Goal: Task Accomplishment & Management: Complete application form

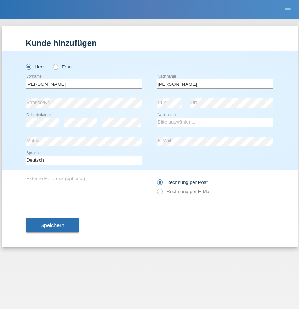
type input "[PERSON_NAME]"
select select "SY"
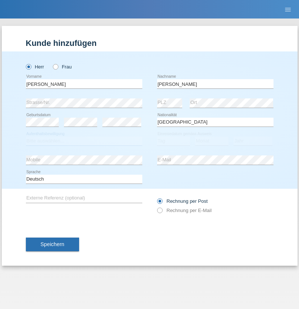
select select "C"
select select "21"
select select "12"
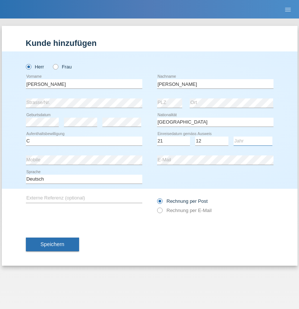
select select "2013"
select select "en"
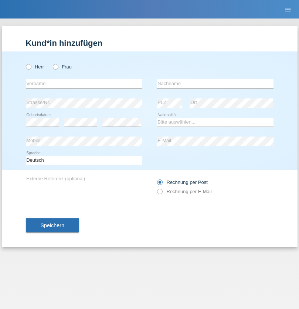
radio input "true"
click at [84, 84] on input "text" at bounding box center [84, 83] width 117 height 9
type input "David"
click at [215, 84] on input "text" at bounding box center [215, 83] width 117 height 9
type input "Senn"
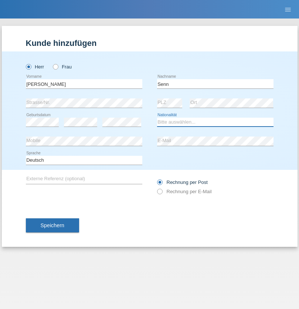
select select "CH"
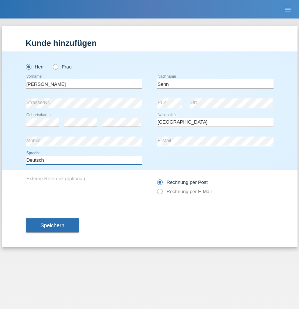
select select "en"
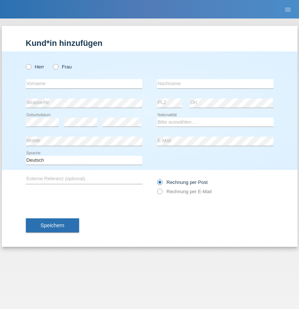
radio input "true"
click at [84, 84] on input "text" at bounding box center [84, 83] width 117 height 9
type input "Petre"
click at [215, 84] on input "text" at bounding box center [215, 83] width 117 height 9
type input "Bujor"
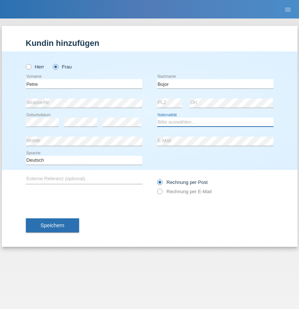
select select "RO"
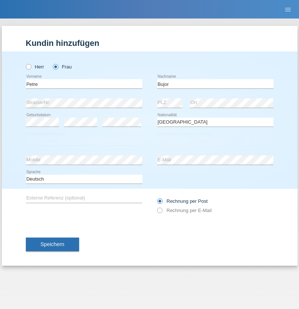
select select "C"
select select "08"
select select "09"
select select "2021"
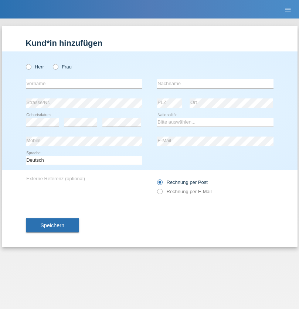
radio input "true"
click at [84, 84] on input "text" at bounding box center [84, 83] width 117 height 9
type input "agnertina"
click at [215, 84] on input "text" at bounding box center [215, 83] width 117 height 9
type input "noshaj"
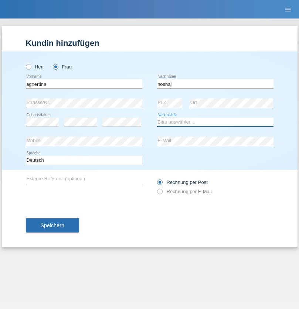
select select "NL"
select select "C"
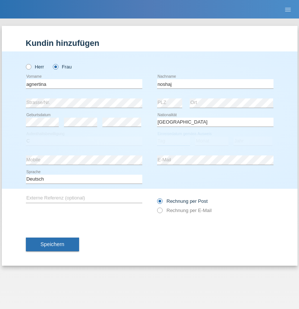
select select "01"
select select "08"
select select "2021"
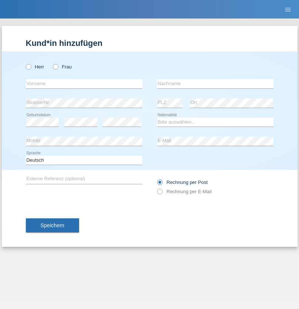
radio input "true"
click at [84, 84] on input "text" at bounding box center [84, 83] width 117 height 9
type input "firat"
click at [215, 84] on input "text" at bounding box center [215, 83] width 117 height 9
type input "kara"
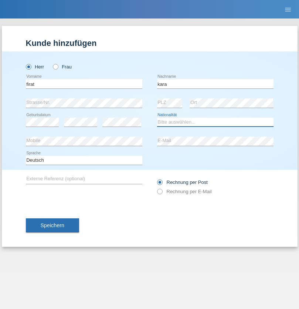
select select "CH"
radio input "true"
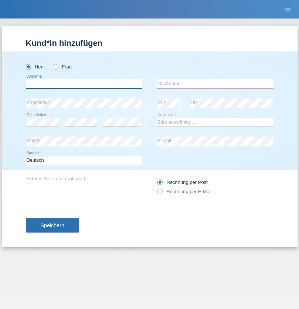
click at [84, 84] on input "text" at bounding box center [84, 83] width 117 height 9
type input "Cristian"
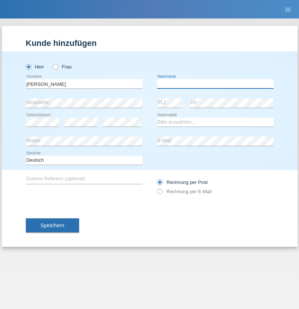
click at [215, 84] on input "text" at bounding box center [215, 83] width 117 height 9
type input "Teeriu"
select select "RO"
select select "C"
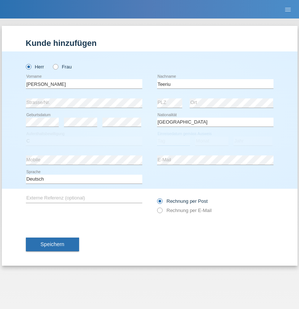
select select "08"
select select "09"
select select "2021"
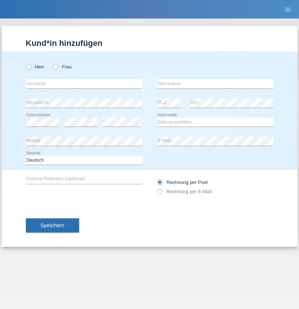
radio input "true"
click at [84, 84] on input "text" at bounding box center [84, 83] width 117 height 9
type input "[PERSON_NAME]"
click at [215, 84] on input "text" at bounding box center [215, 83] width 117 height 9
type input "Dössegger"
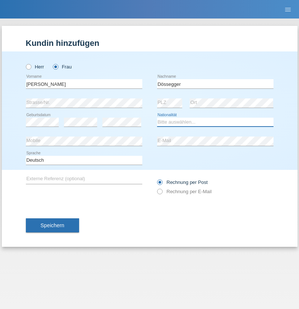
select select "CH"
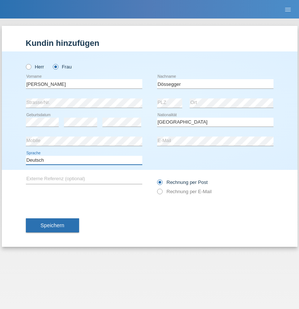
select select "en"
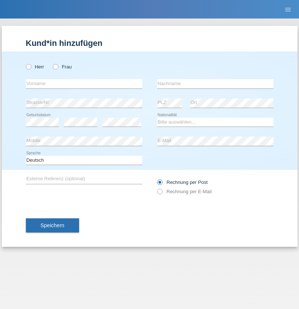
radio input "true"
click at [84, 84] on input "text" at bounding box center [84, 83] width 117 height 9
type input "Senije"
click at [215, 84] on input "text" at bounding box center [215, 83] width 117 height 9
type input "Rama"
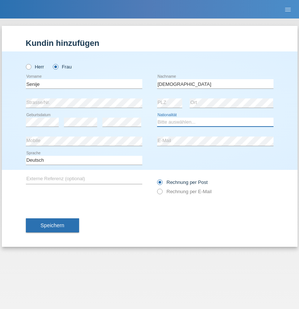
select select "CH"
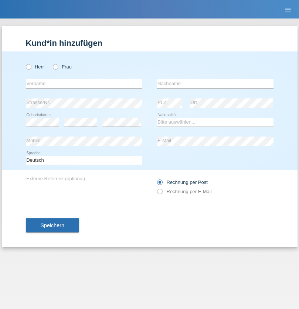
radio input "true"
click at [84, 84] on input "text" at bounding box center [84, 83] width 117 height 9
type input "Andy"
click at [215, 84] on input "text" at bounding box center [215, 83] width 117 height 9
type input "Priestley"
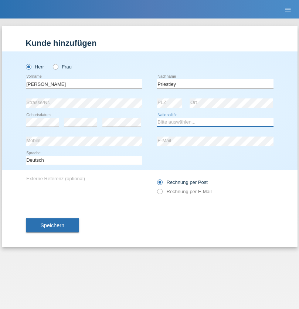
select select "CH"
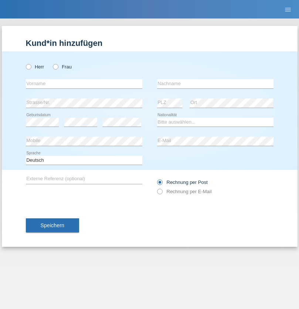
radio input "true"
click at [84, 84] on input "text" at bounding box center [84, 83] width 117 height 9
type input "[PERSON_NAME]"
click at [215, 84] on input "text" at bounding box center [215, 83] width 117 height 9
type input "Fortugno"
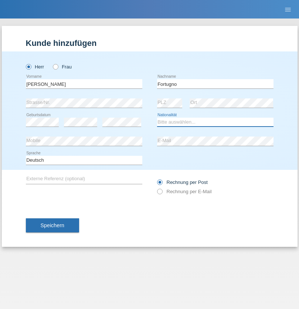
select select "IT"
select select "C"
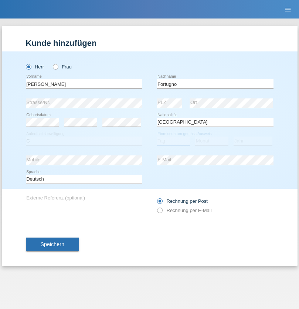
select select "09"
select select "08"
select select "2006"
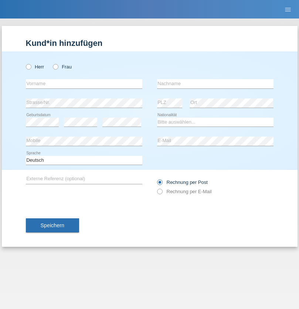
radio input "true"
click at [84, 84] on input "text" at bounding box center [84, 83] width 117 height 9
type input "[PERSON_NAME]"
click at [215, 84] on input "text" at bounding box center [215, 83] width 117 height 9
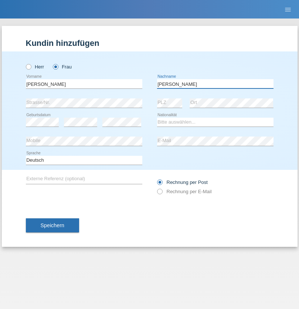
type input "[PERSON_NAME]"
select select "UA"
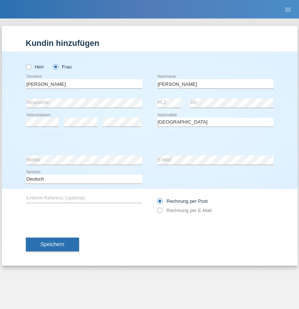
select select "C"
select select "23"
select select "10"
select select "2021"
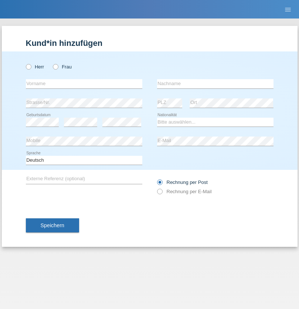
radio input "true"
click at [84, 84] on input "text" at bounding box center [84, 83] width 117 height 9
type input "Nuria"
click at [215, 84] on input "text" at bounding box center [215, 83] width 117 height 9
type input "D'Antino"
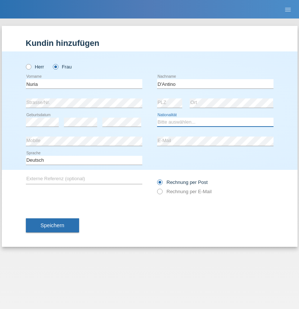
select select "CH"
